Goal: Task Accomplishment & Management: Complete application form

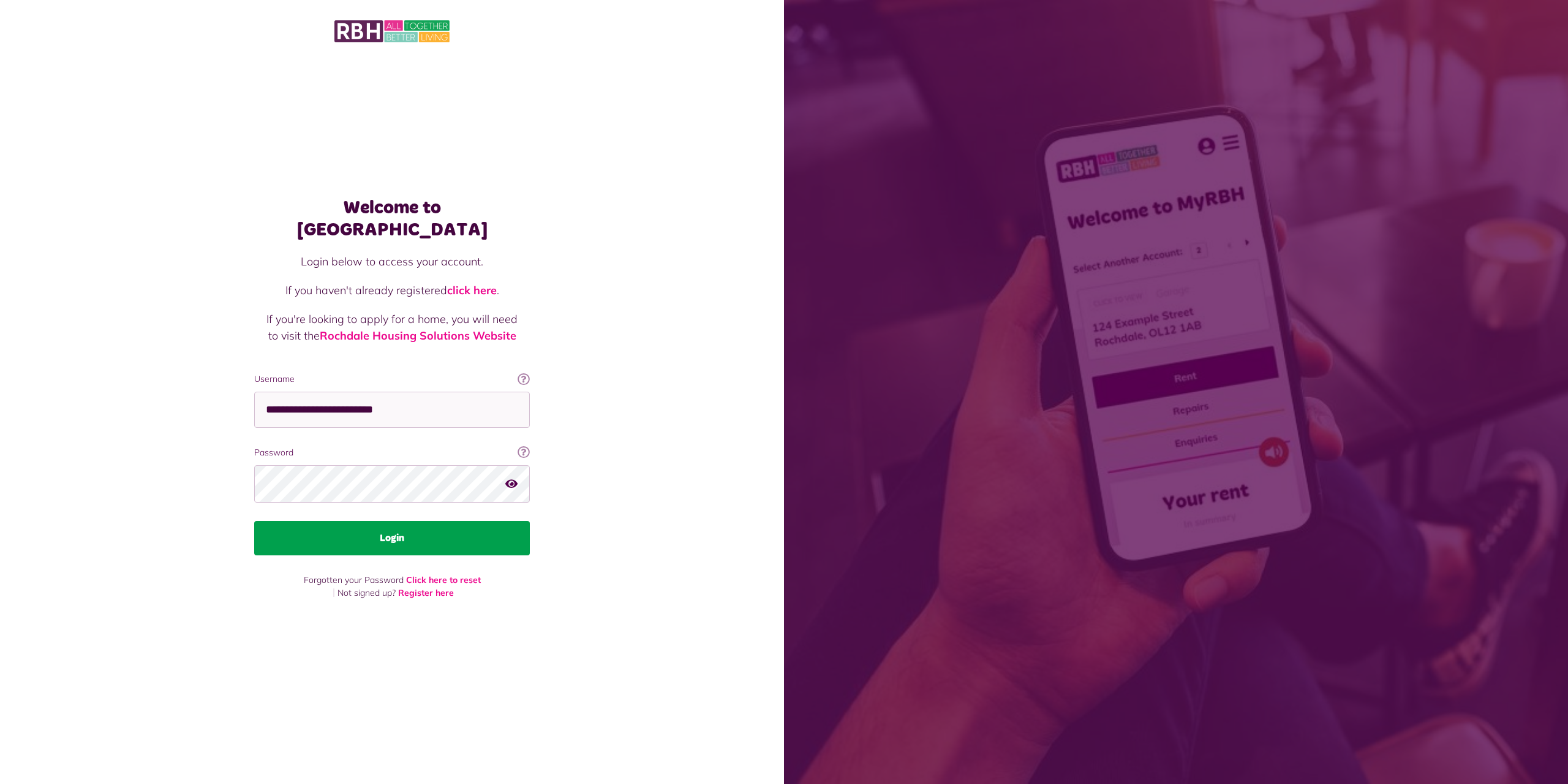
click at [442, 532] on button "Login" at bounding box center [391, 538] width 276 height 34
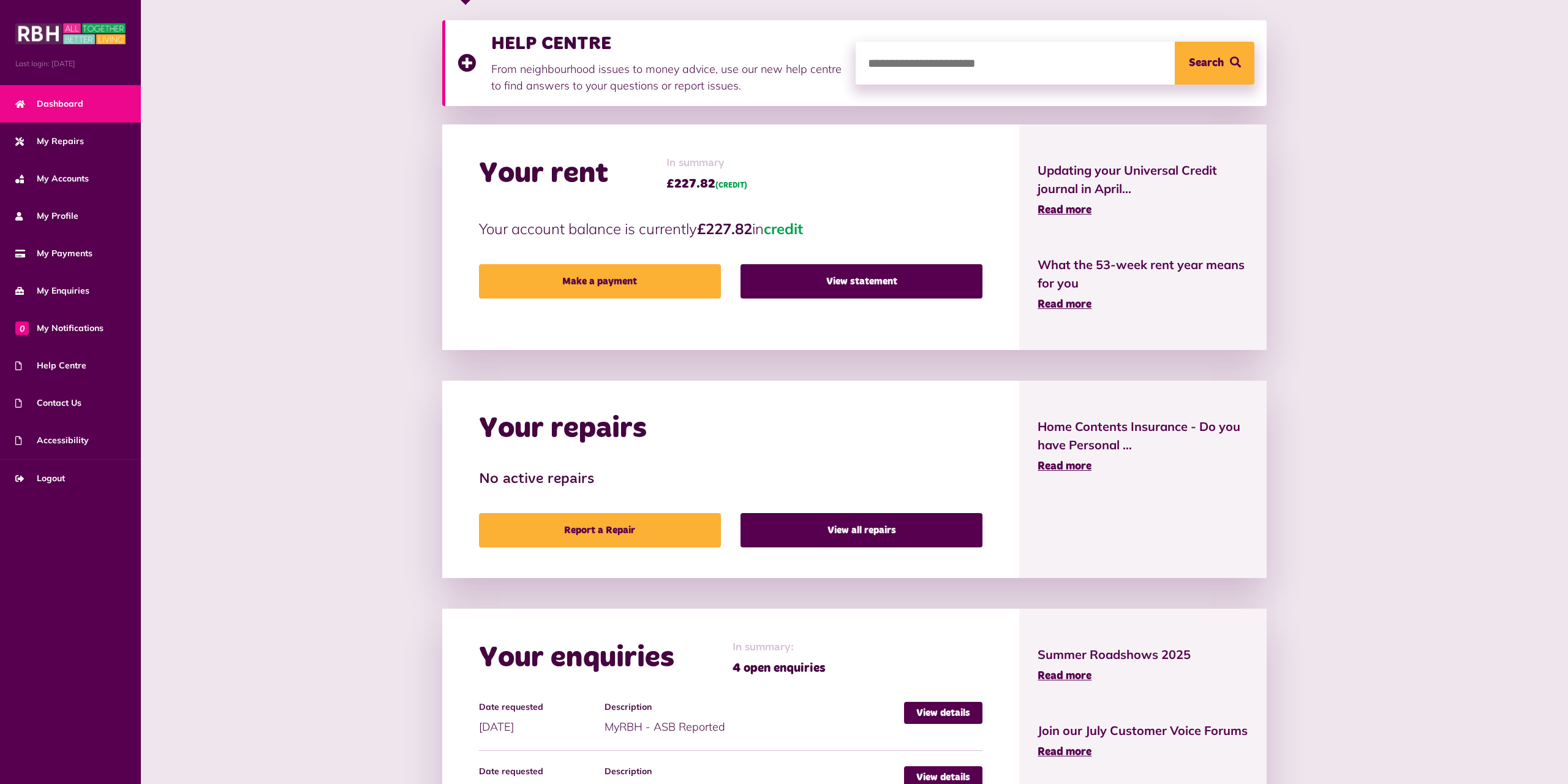
scroll to position [448, 0]
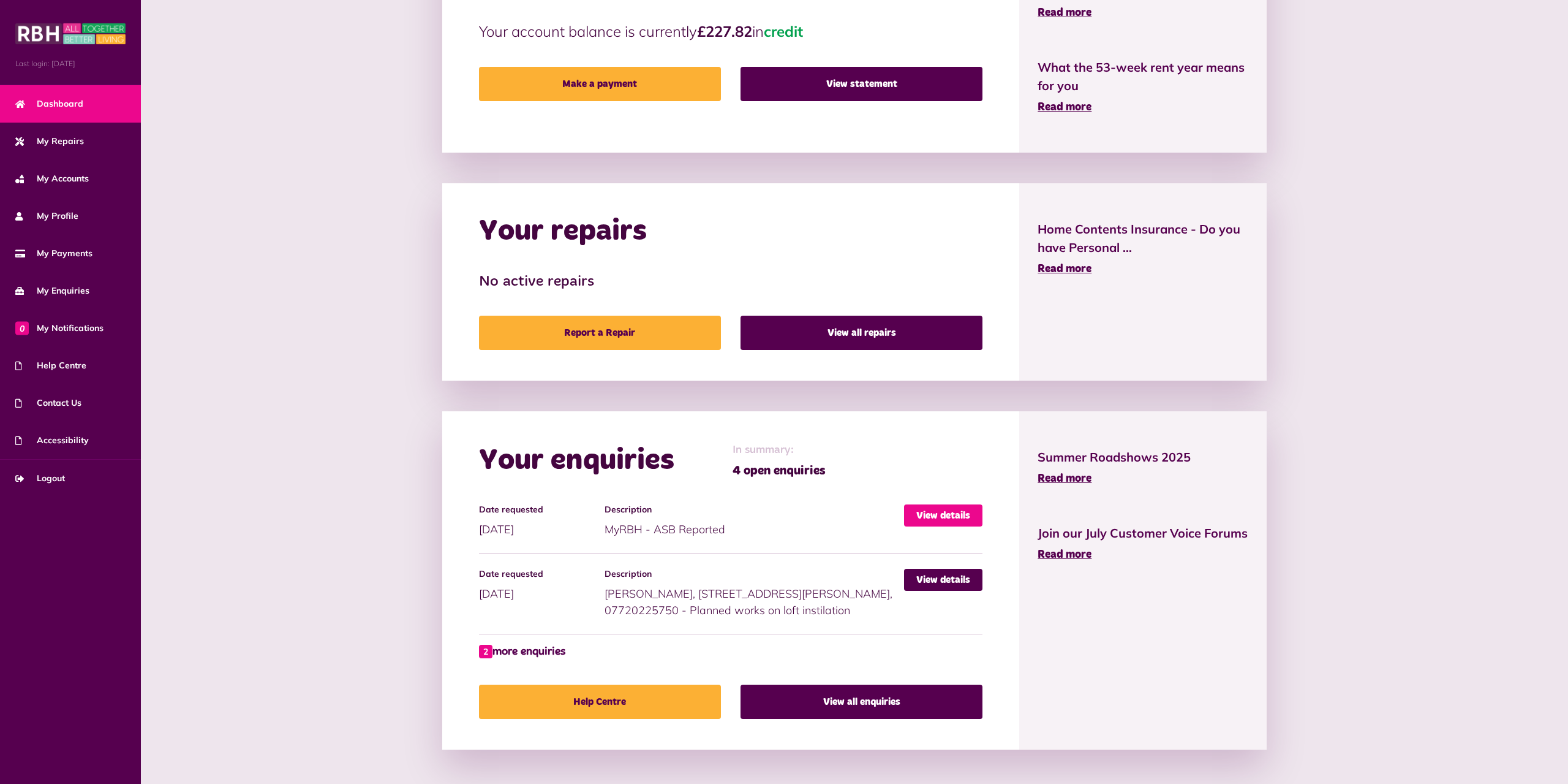
click at [925, 524] on link "View details" at bounding box center [943, 515] width 78 height 22
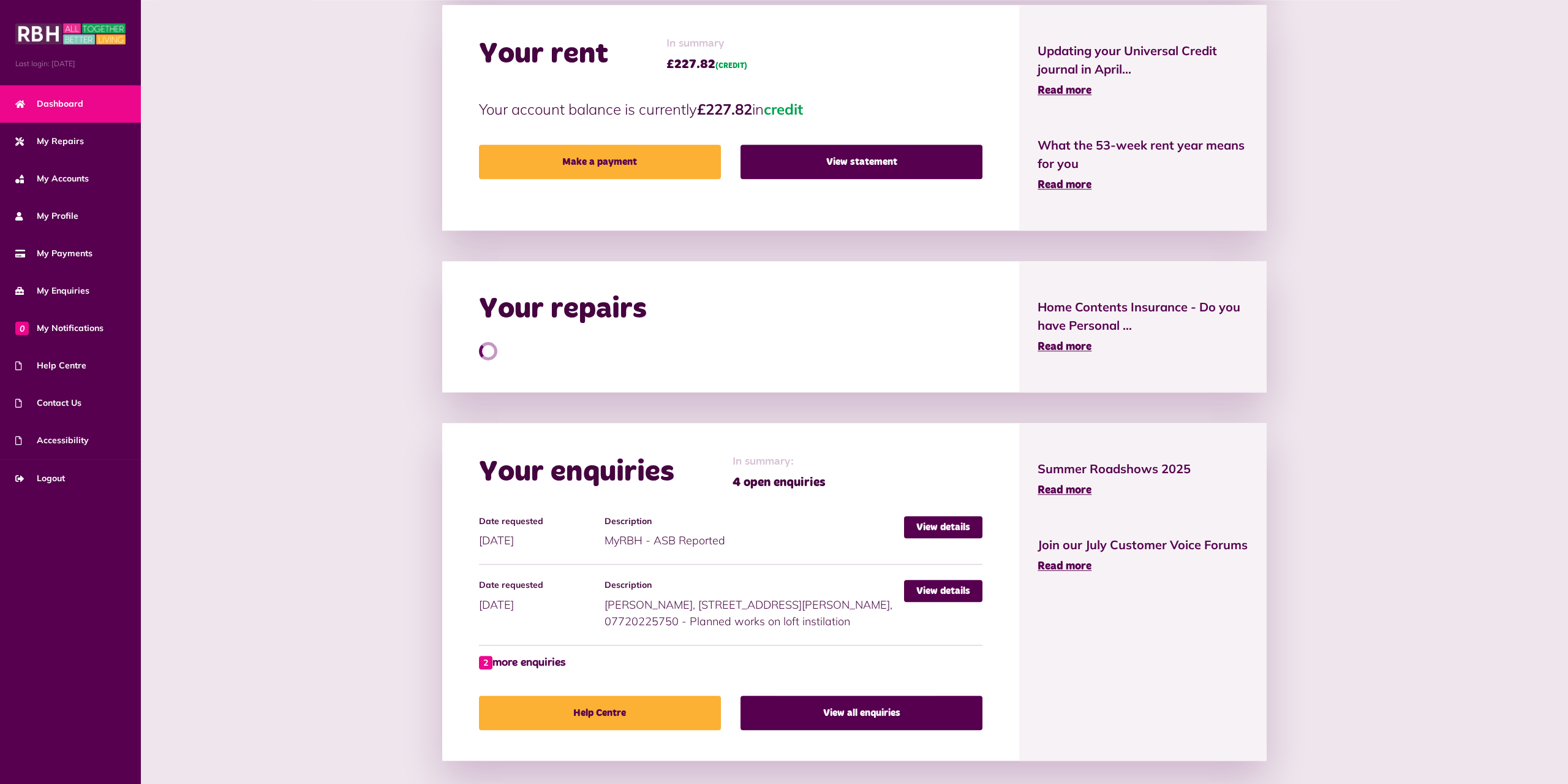
scroll to position [380, 0]
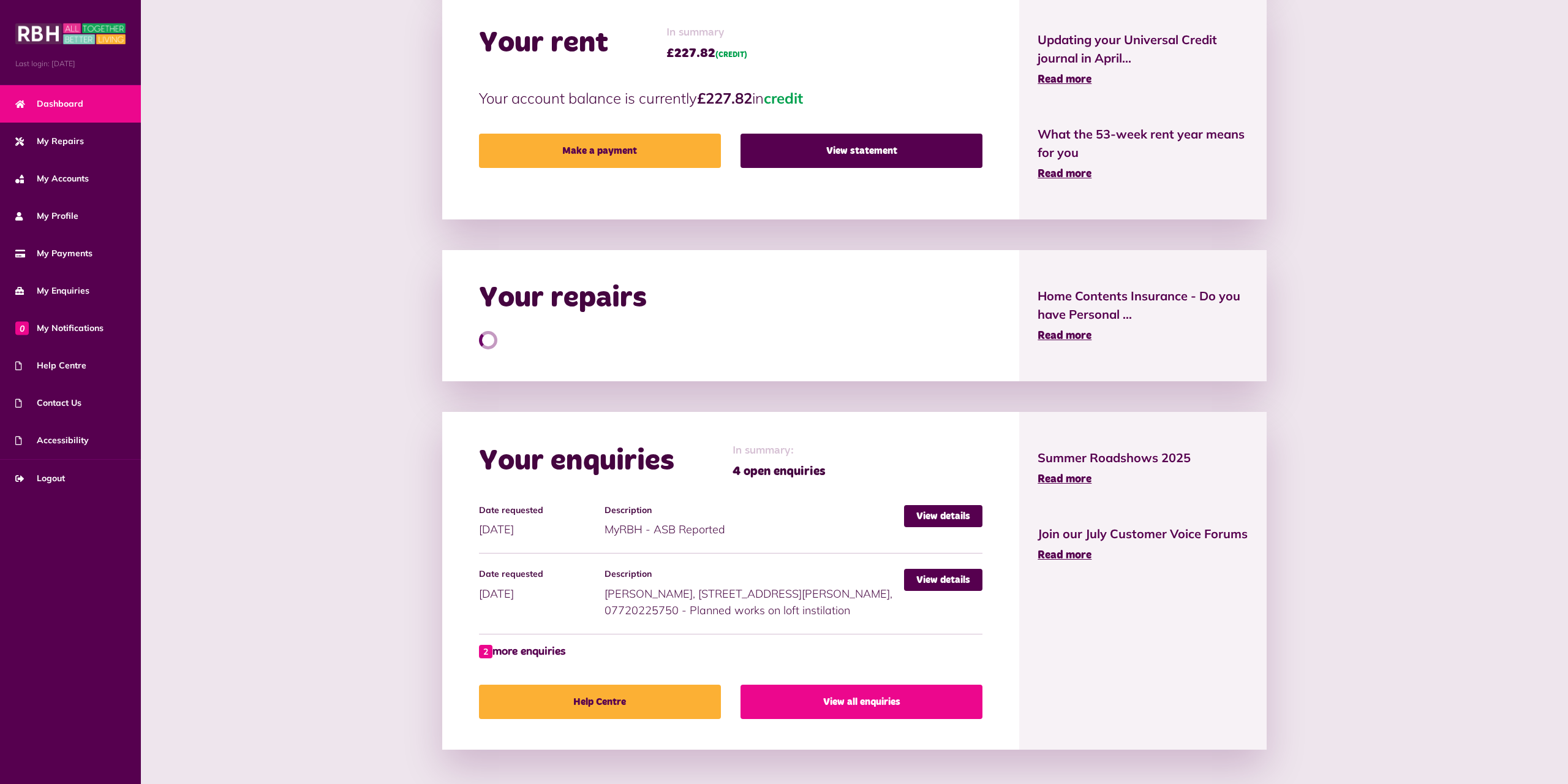
click at [897, 694] on link "View all enquiries" at bounding box center [861, 701] width 242 height 34
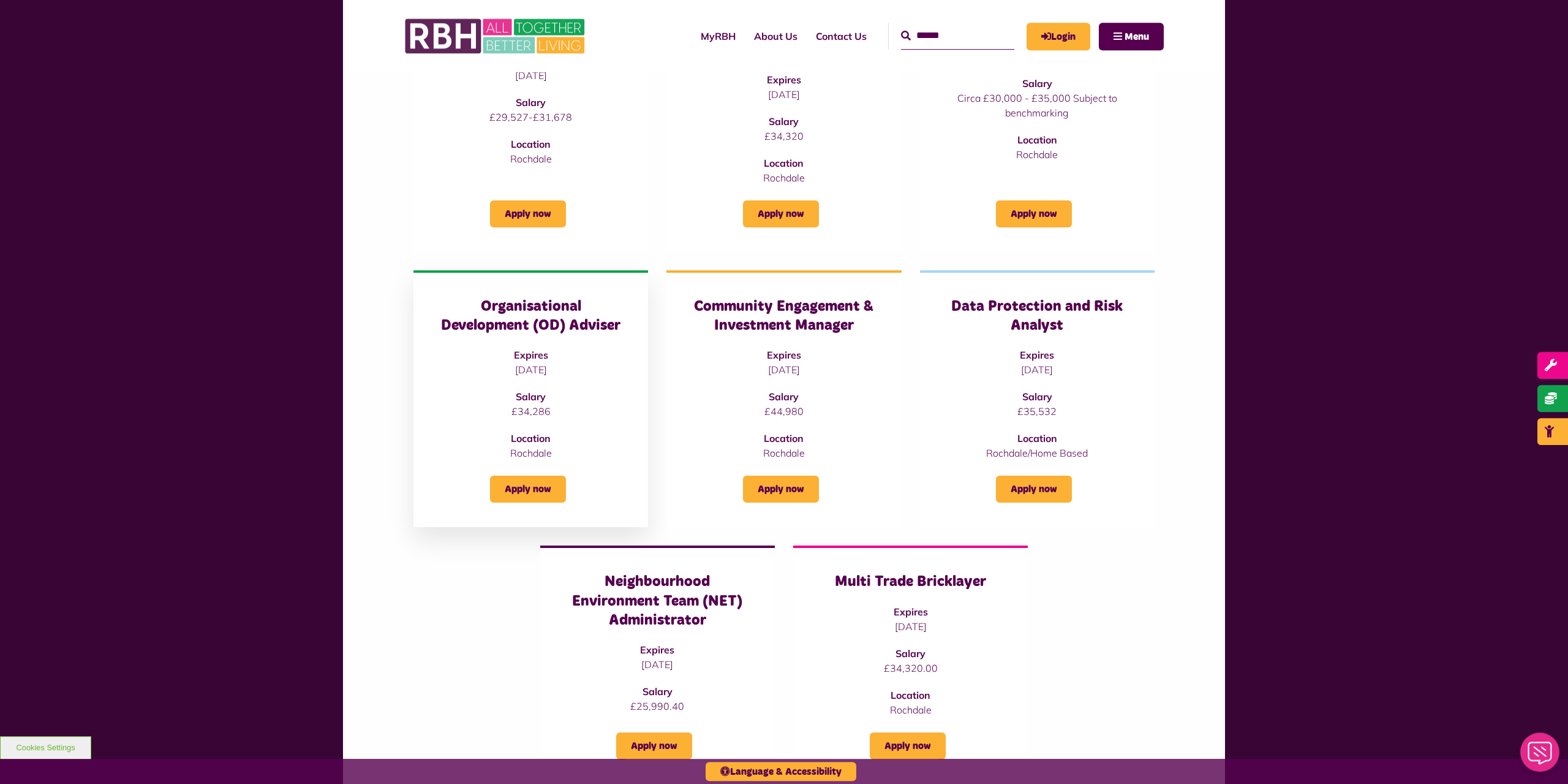
scroll to position [437, 0]
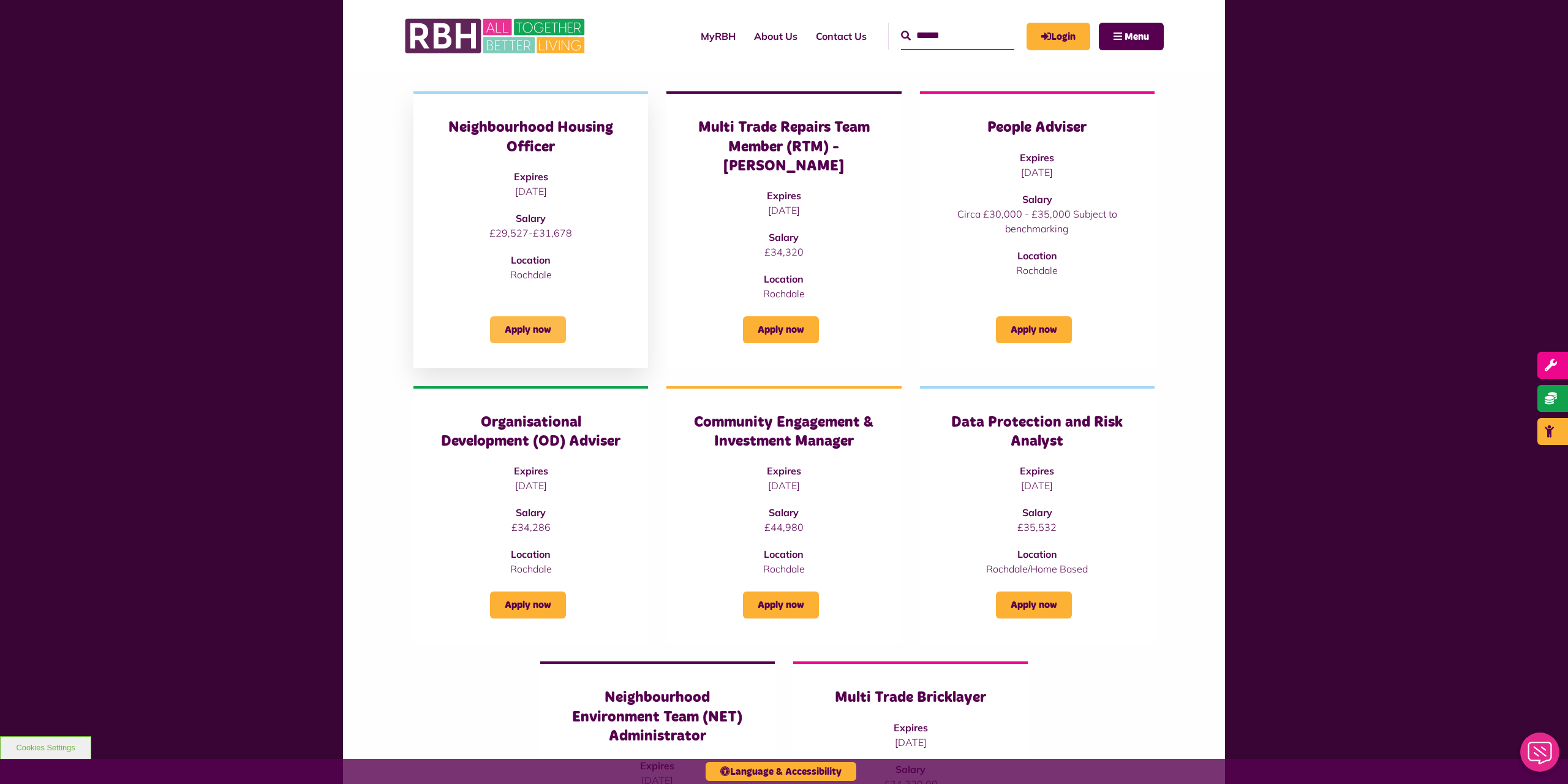
click at [544, 317] on link "Apply now" at bounding box center [527, 330] width 76 height 27
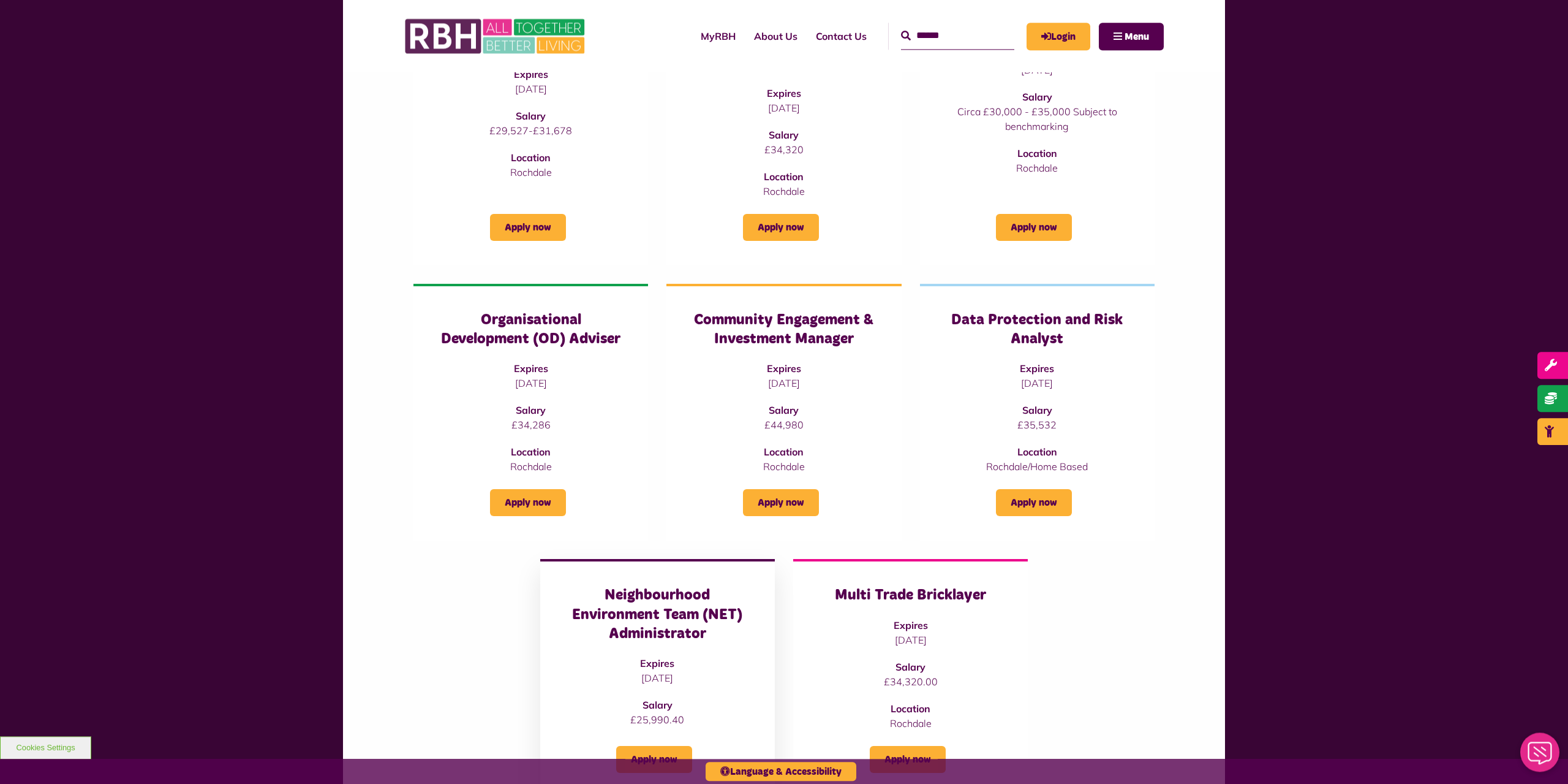
scroll to position [563, 0]
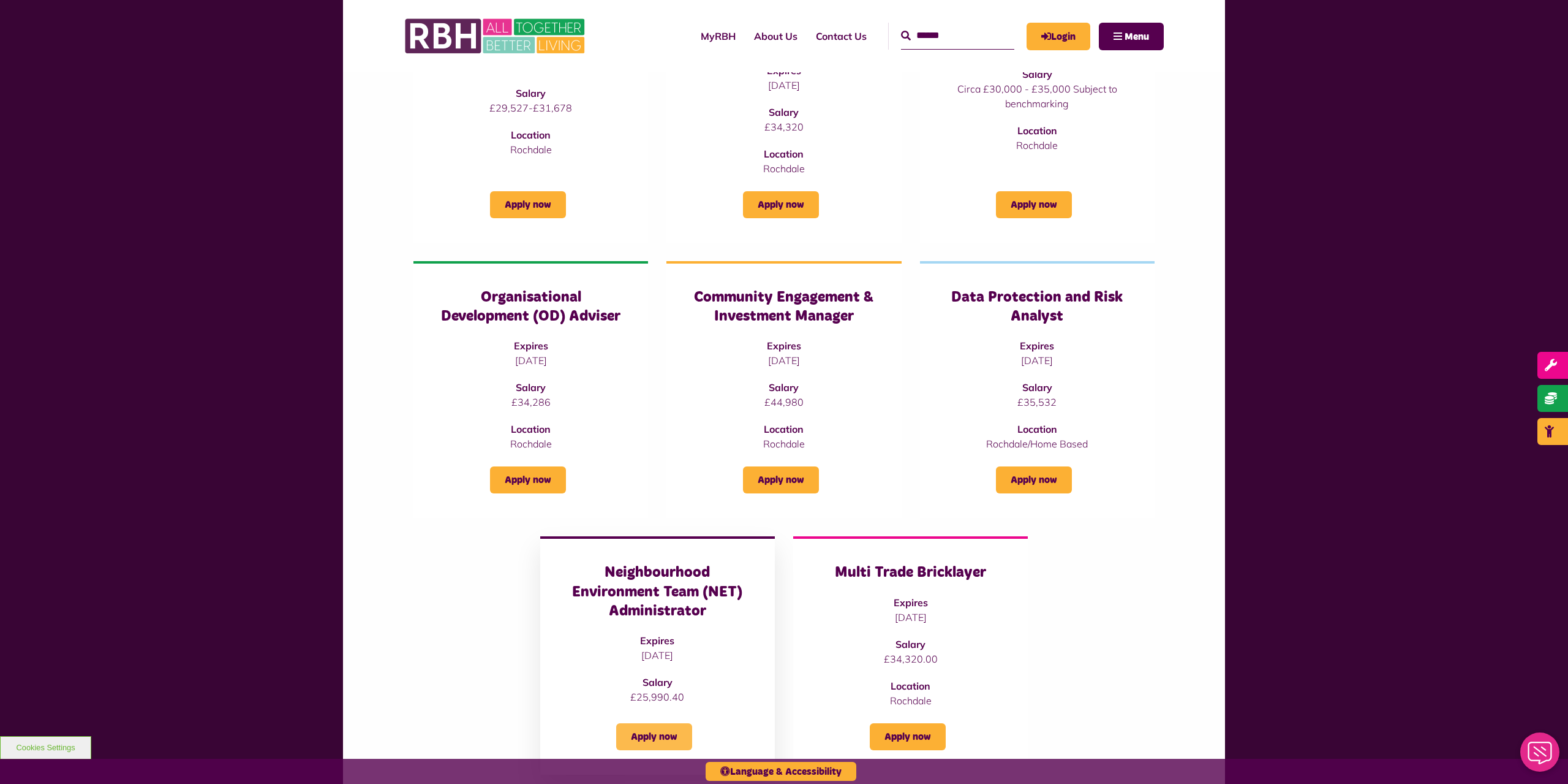
click at [680, 723] on link "Apply now" at bounding box center [653, 737] width 76 height 27
click at [1059, 467] on link "Apply now" at bounding box center [1034, 480] width 76 height 27
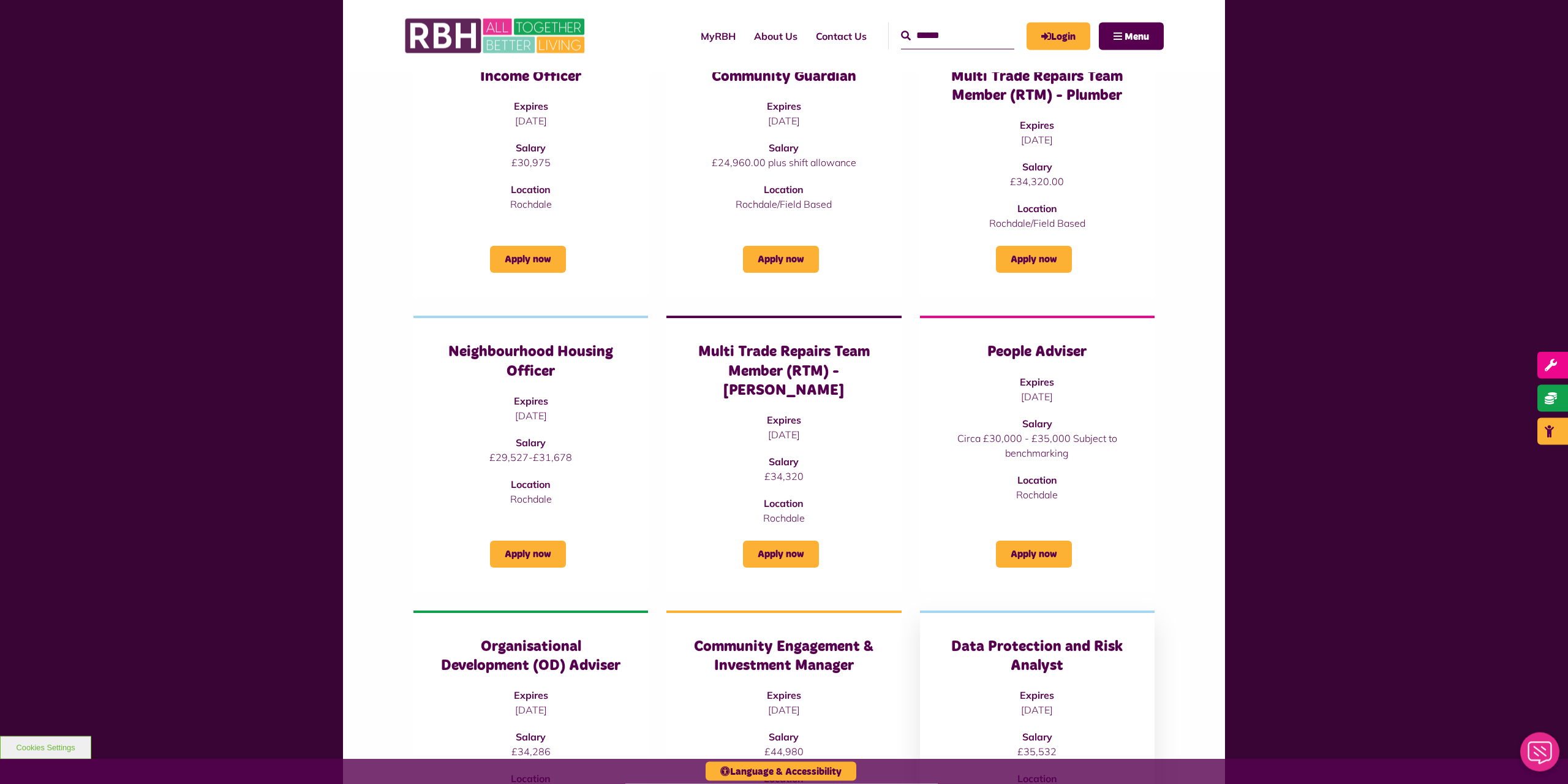
scroll to position [375, 0]
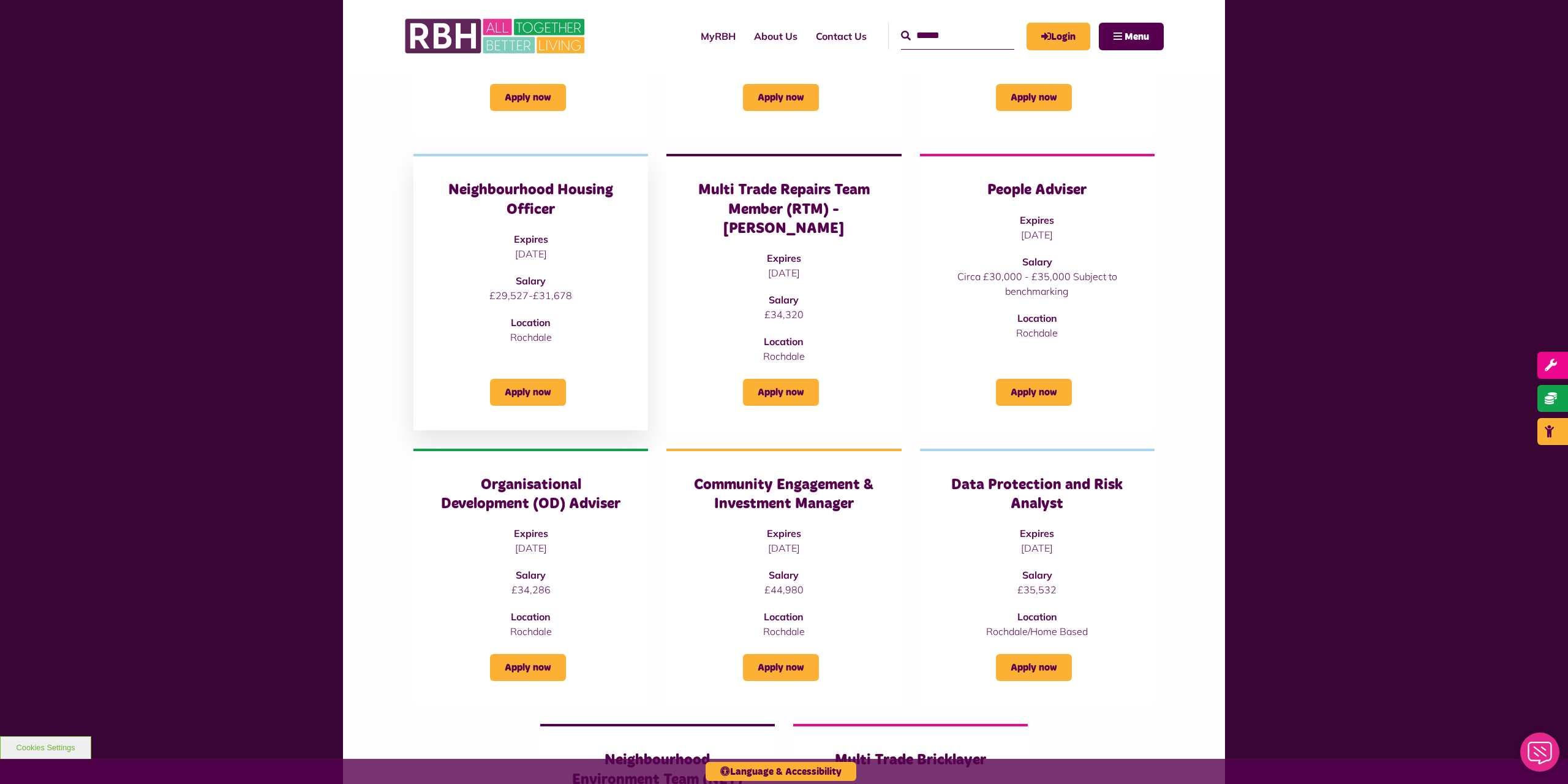
click at [563, 342] on p "Rochdale" at bounding box center [530, 337] width 185 height 14
click at [553, 364] on div "Apply now" at bounding box center [530, 384] width 185 height 42
click at [544, 380] on link "Apply now" at bounding box center [527, 392] width 76 height 27
